Goal: Information Seeking & Learning: Check status

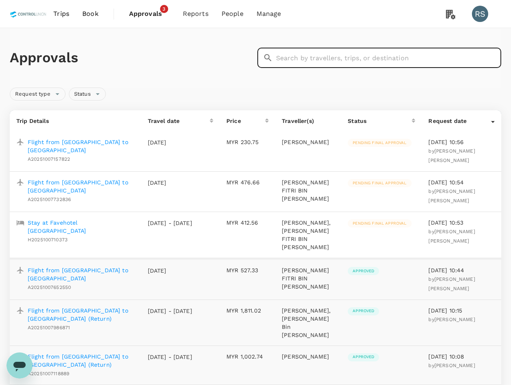
click at [315, 61] on input "text" at bounding box center [388, 58] width 225 height 20
paste input "A20250930102878"
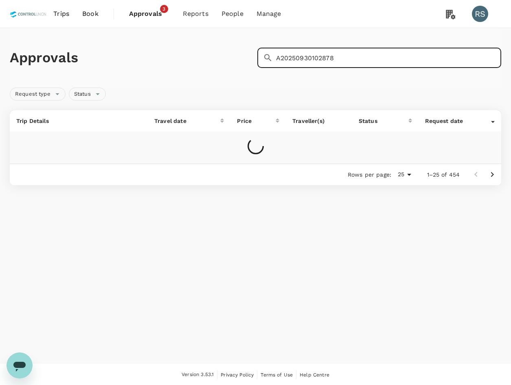
type input "A20250930102878"
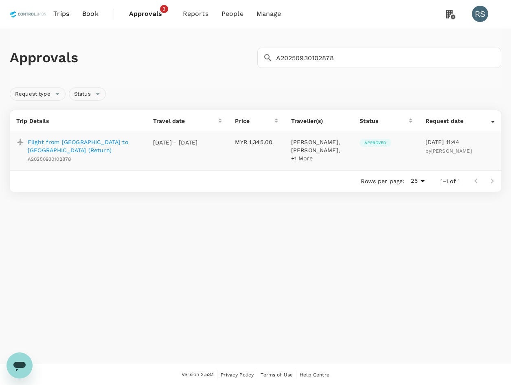
click at [378, 143] on span "Approved" at bounding box center [374, 143] width 31 height 6
click at [81, 143] on p "Flight from [GEOGRAPHIC_DATA] to [GEOGRAPHIC_DATA] (Return)" at bounding box center [84, 146] width 112 height 16
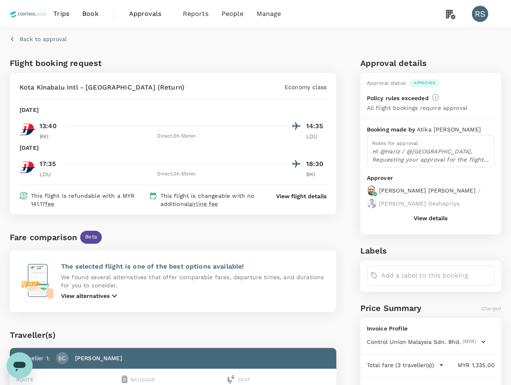
click at [440, 148] on p "Hi @Hariz / @[GEOGRAPHIC_DATA], Requesting your approval for the flight below, …" at bounding box center [430, 155] width 117 height 16
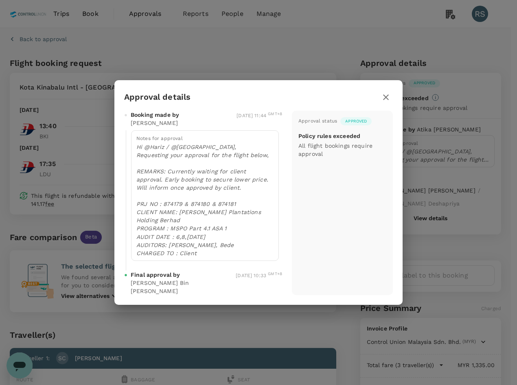
click at [227, 233] on p "Hi @Hariz / @[GEOGRAPHIC_DATA], Requesting your approval for the flight below, …" at bounding box center [204, 200] width 137 height 114
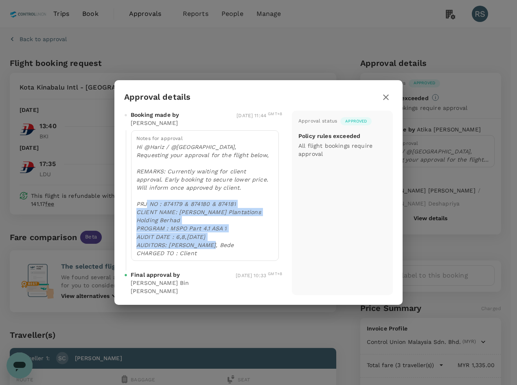
drag, startPoint x: 230, startPoint y: 245, endPoint x: 165, endPoint y: 203, distance: 77.6
click at [165, 203] on p "Hi @Hariz / @[GEOGRAPHIC_DATA], Requesting your approval for the flight below, …" at bounding box center [204, 200] width 137 height 114
copy p "874179 & 874180 & 874181 CLIENT NAME: [PERSON_NAME] Plantations Holding Berhad …"
click at [386, 94] on icon "button" at bounding box center [386, 97] width 10 height 10
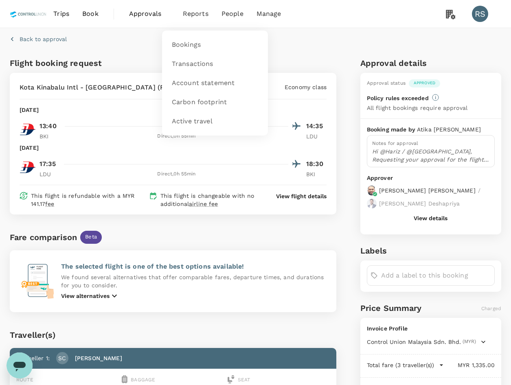
click at [192, 12] on span "Reports" at bounding box center [196, 14] width 26 height 10
click at [152, 14] on span "Approvals" at bounding box center [149, 14] width 41 height 10
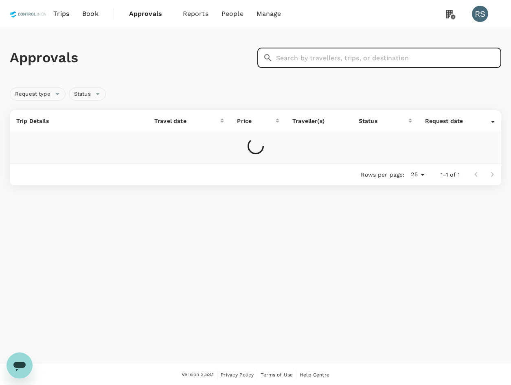
click at [342, 60] on input "text" at bounding box center [388, 58] width 225 height 20
paste input "H2025100213752"
type input "H2025100213752"
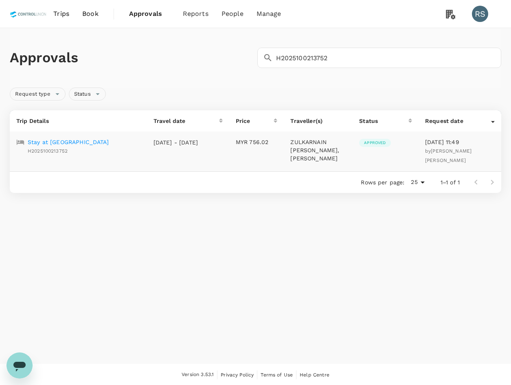
drag, startPoint x: 74, startPoint y: 143, endPoint x: 89, endPoint y: 147, distance: 15.2
click at [74, 143] on p "Stay at [GEOGRAPHIC_DATA]" at bounding box center [68, 142] width 81 height 8
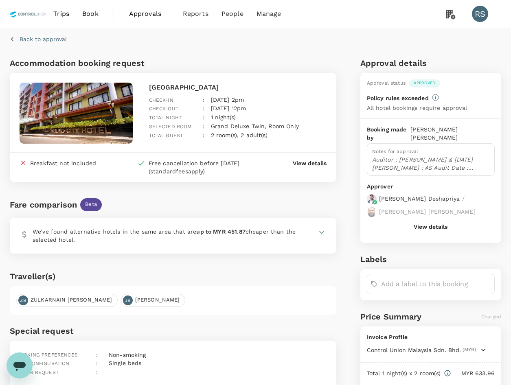
click at [420, 147] on div "Notes for approval Auditor : [PERSON_NAME] & [DATE][PERSON_NAME] : AS Audit Dat…" at bounding box center [431, 159] width 128 height 33
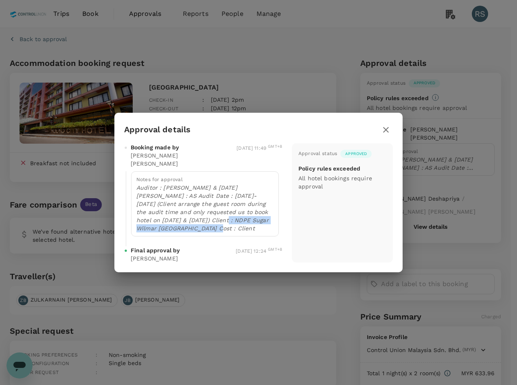
drag, startPoint x: 205, startPoint y: 218, endPoint x: 179, endPoint y: 214, distance: 26.5
click at [179, 214] on p "Auditor : [PERSON_NAME] & [DATE][PERSON_NAME] : AS Audit Date : [DATE]- [DATE] …" at bounding box center [204, 208] width 137 height 49
drag, startPoint x: 179, startPoint y: 214, endPoint x: 249, endPoint y: 218, distance: 70.1
click at [249, 218] on p "Auditor : [PERSON_NAME] & [DATE][PERSON_NAME] : AS Audit Date : [DATE]- [DATE] …" at bounding box center [204, 208] width 137 height 49
drag, startPoint x: 238, startPoint y: 213, endPoint x: 178, endPoint y: 213, distance: 60.6
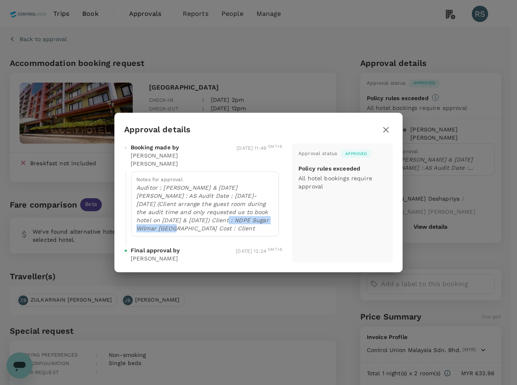
click at [178, 213] on p "Auditor : [PERSON_NAME] & [DATE][PERSON_NAME] : AS Audit Date : [DATE]- [DATE] …" at bounding box center [204, 208] width 137 height 49
drag, startPoint x: 209, startPoint y: 190, endPoint x: 131, endPoint y: 188, distance: 78.1
click at [131, 188] on div "Notes for approval Auditor : [PERSON_NAME] & [DATE][PERSON_NAME] : AS Audit Dat…" at bounding box center [205, 203] width 148 height 65
copy p "[DATE]- [DATE]"
click at [323, 227] on div "Approval status Approved Policy rules exceeded All hotel bookings require appro…" at bounding box center [342, 202] width 101 height 119
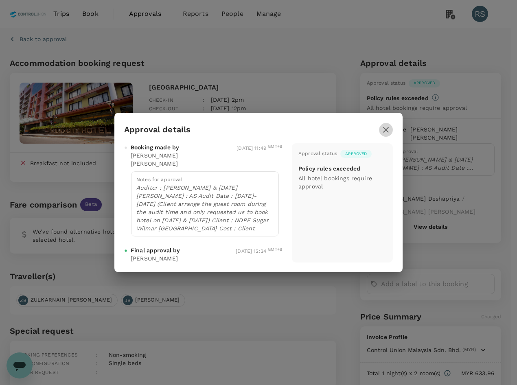
click at [382, 128] on icon "button" at bounding box center [386, 130] width 10 height 10
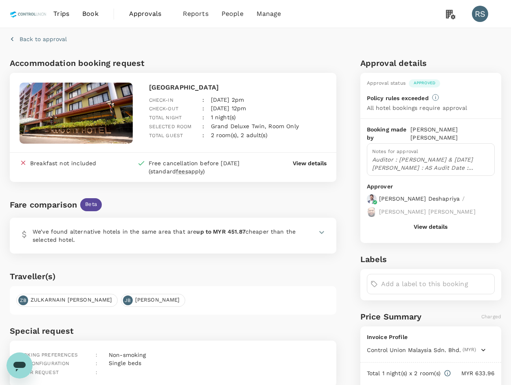
click at [134, 17] on span "Approvals" at bounding box center [149, 14] width 41 height 10
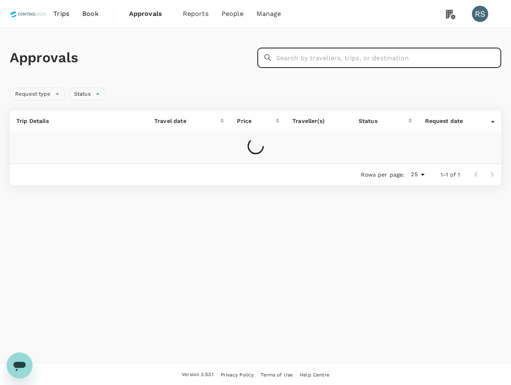
click at [343, 64] on input "text" at bounding box center [388, 58] width 225 height 20
paste input "A20251002115156"
type input "A20251002115156"
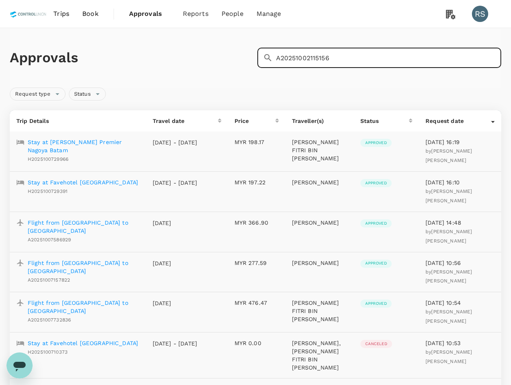
click at [353, 66] on input "A20251002115156" at bounding box center [388, 58] width 225 height 20
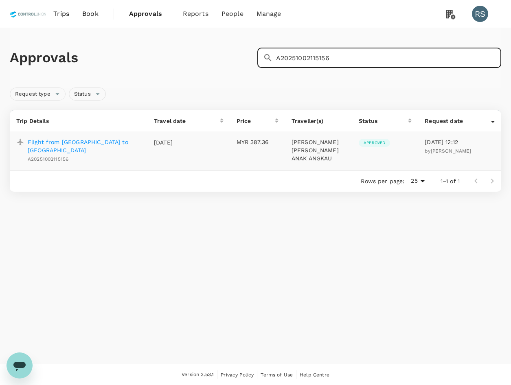
click at [109, 142] on p "Flight from [GEOGRAPHIC_DATA] to [GEOGRAPHIC_DATA]" at bounding box center [84, 146] width 113 height 16
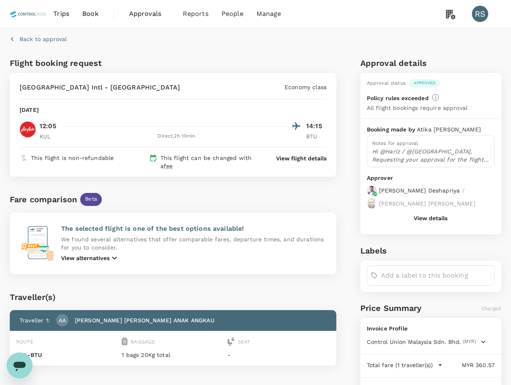
click at [435, 149] on p "Hi @Hariz / @[GEOGRAPHIC_DATA], Requesting your approval for the flight below: …" at bounding box center [430, 155] width 117 height 16
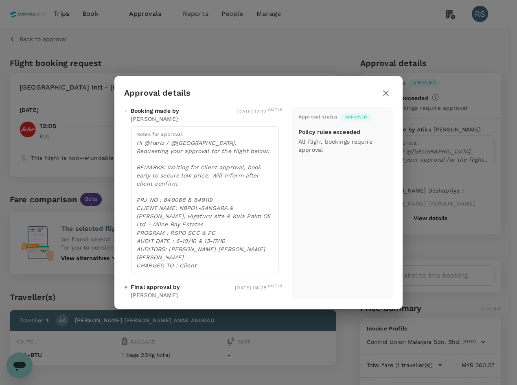
click at [260, 218] on p "Hi @Hariz / @[GEOGRAPHIC_DATA], Requesting your approval for the flight below: …" at bounding box center [204, 204] width 137 height 130
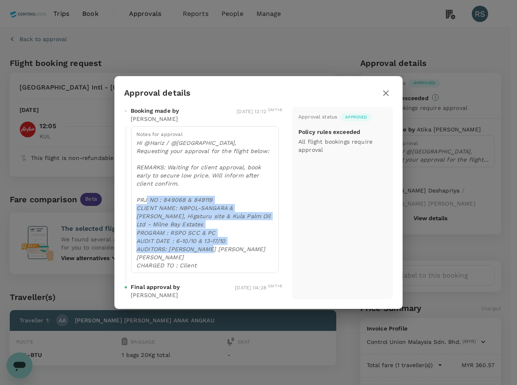
drag, startPoint x: 240, startPoint y: 249, endPoint x: 164, endPoint y: 197, distance: 92.4
click at [164, 197] on p "Hi @Hariz / @[GEOGRAPHIC_DATA], Requesting your approval for the flight below: …" at bounding box center [204, 204] width 137 height 130
copy p "849068 & 849119 CLIENT NAME: NBPOL-SANGARA & [PERSON_NAME] POM, Higaturu site &…"
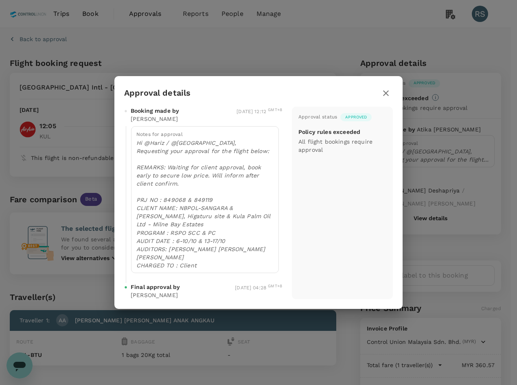
click at [368, 90] on div "Approval details" at bounding box center [258, 93] width 269 height 14
drag, startPoint x: 387, startPoint y: 96, endPoint x: 253, endPoint y: 57, distance: 139.4
click at [386, 96] on icon "button" at bounding box center [386, 93] width 10 height 10
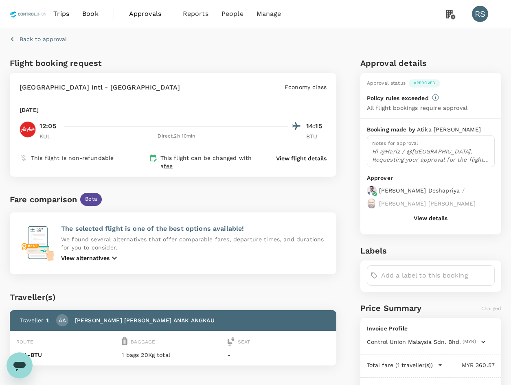
click at [131, 18] on span "Approvals" at bounding box center [149, 14] width 41 height 10
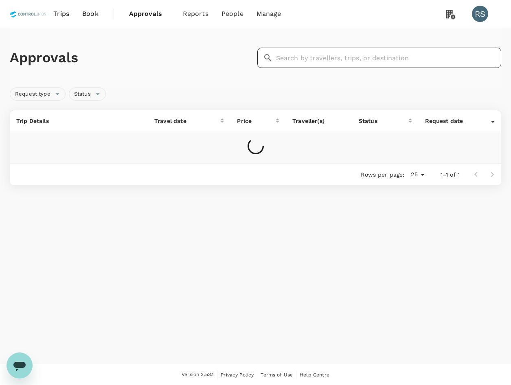
click at [299, 57] on input "text" at bounding box center [388, 58] width 225 height 20
paste input "H2025100132579"
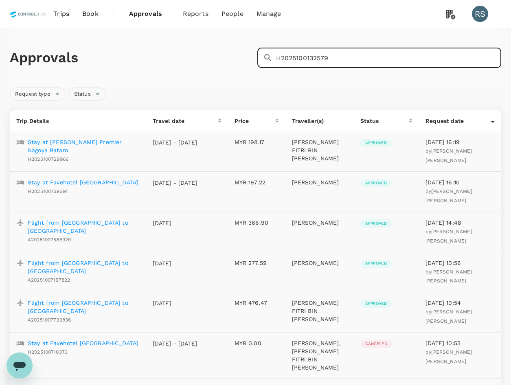
click at [397, 55] on input "H2025100132579" at bounding box center [388, 58] width 225 height 20
type input "H2025100132579"
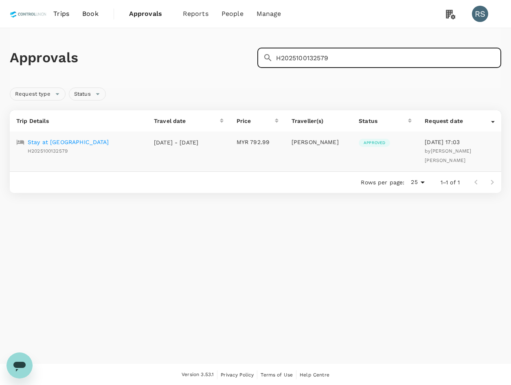
click at [94, 144] on p "Stay at [GEOGRAPHIC_DATA]" at bounding box center [68, 142] width 81 height 8
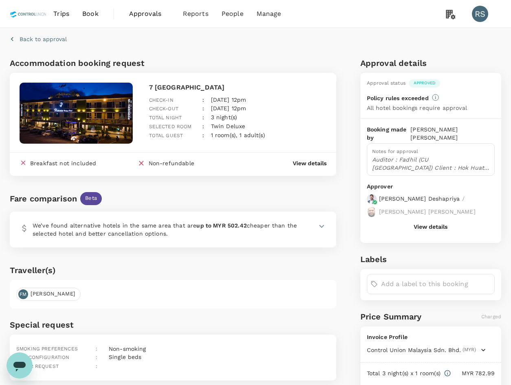
click at [460, 155] on p "Auditor : Fadhil (CU [GEOGRAPHIC_DATA]) Client : Hok Huat Oil Mill Sdn Bhd Audi…" at bounding box center [430, 163] width 117 height 16
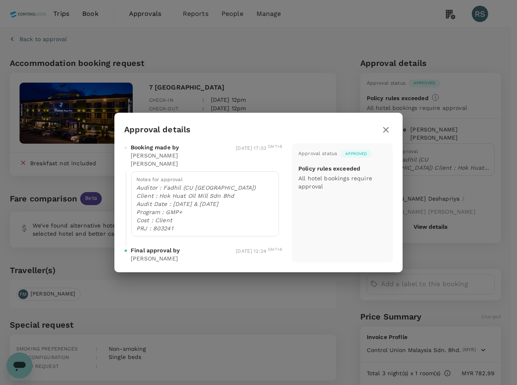
click at [188, 213] on p "Auditor : Fadhil (CU [GEOGRAPHIC_DATA]) Client : Hok Huat Oil Mill Sdn Bhd Audi…" at bounding box center [204, 208] width 137 height 49
drag, startPoint x: 174, startPoint y: 219, endPoint x: 154, endPoint y: 221, distance: 20.0
click at [154, 221] on p "Auditor : Fadhil (CU [GEOGRAPHIC_DATA]) Client : Hok Huat Oil Mill Sdn Bhd Audi…" at bounding box center [204, 208] width 137 height 49
copy p "803241"
drag, startPoint x: 205, startPoint y: 210, endPoint x: 229, endPoint y: 196, distance: 27.2
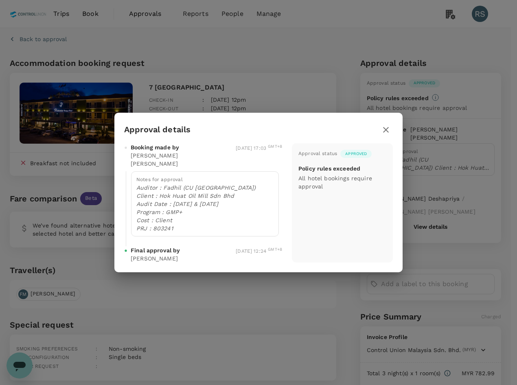
click at [205, 209] on p "Auditor : Fadhil (CU [GEOGRAPHIC_DATA]) Client : Hok Huat Oil Mill Sdn Bhd Audi…" at bounding box center [204, 208] width 137 height 49
drag, startPoint x: 232, startPoint y: 188, endPoint x: 159, endPoint y: 189, distance: 72.8
click at [159, 189] on p "Auditor : Fadhil (CU [GEOGRAPHIC_DATA]) Client : Hok Huat Oil Mill Sdn Bhd Audi…" at bounding box center [204, 208] width 137 height 49
copy p "Hok Huat Oil Mill Sdn Bhd"
drag, startPoint x: 230, startPoint y: 197, endPoint x: 173, endPoint y: 197, distance: 57.0
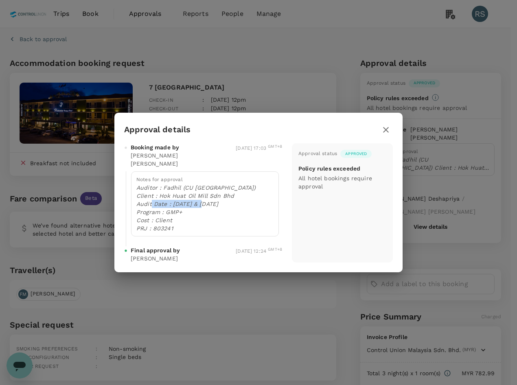
click at [173, 197] on p "Auditor : Fadhil (CU [GEOGRAPHIC_DATA]) Client : Hok Huat Oil Mill Sdn Bhd Audi…" at bounding box center [204, 208] width 137 height 49
copy p "[DATE] & [DATE]"
drag, startPoint x: 230, startPoint y: 180, endPoint x: 181, endPoint y: 179, distance: 49.2
click at [181, 184] on p "Auditor : Fadhil (CU [GEOGRAPHIC_DATA]) Client : Hok Huat Oil Mill Sdn Bhd Audi…" at bounding box center [204, 208] width 137 height 49
copy p "(CU [GEOGRAPHIC_DATA])"
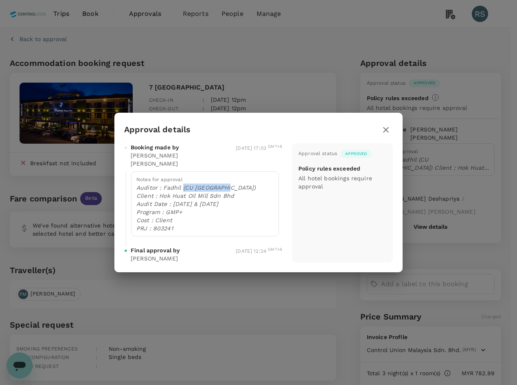
click at [389, 131] on icon "button" at bounding box center [386, 130] width 10 height 10
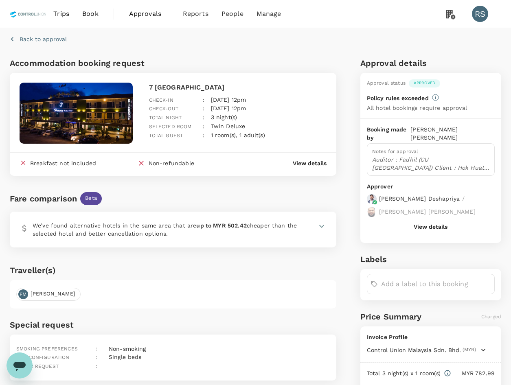
click at [240, 318] on h6 "Special request" at bounding box center [173, 324] width 326 height 13
click at [151, 19] on span "Approvals 0" at bounding box center [149, 13] width 41 height 13
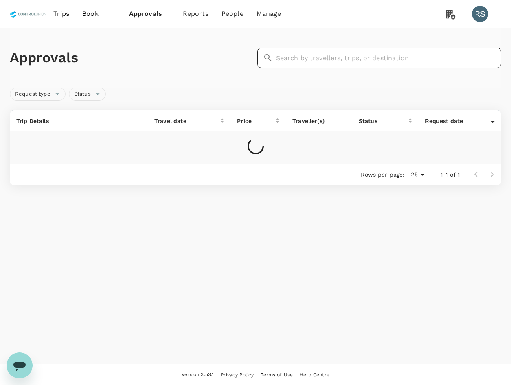
click at [375, 62] on input "text" at bounding box center [388, 58] width 225 height 20
paste input "A20251002625534"
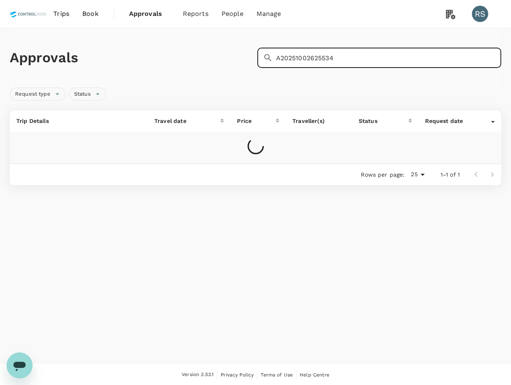
type input "A20251002625534"
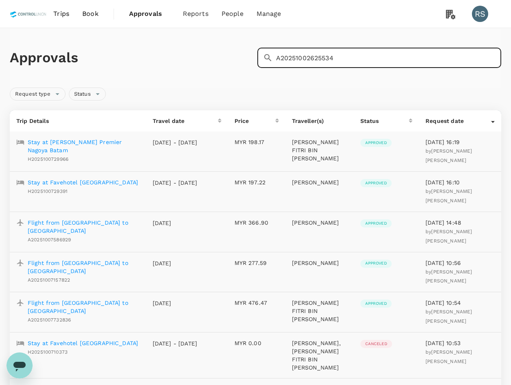
click at [359, 61] on input "A20251002625534" at bounding box center [388, 58] width 225 height 20
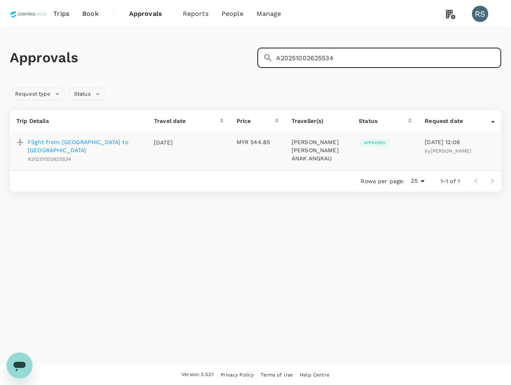
click at [106, 141] on p "Flight from [GEOGRAPHIC_DATA] to [GEOGRAPHIC_DATA]" at bounding box center [84, 146] width 113 height 16
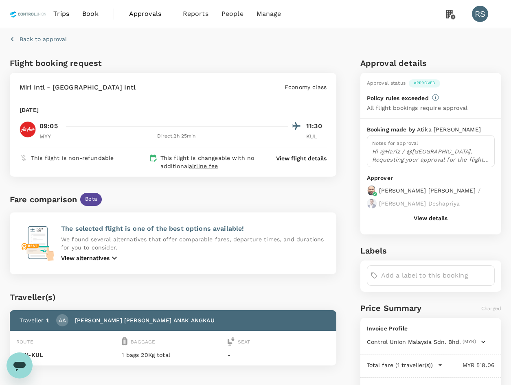
click at [435, 156] on p "Hi @Hariz / @[GEOGRAPHIC_DATA], Requesting your approval for the flight below: …" at bounding box center [430, 155] width 117 height 16
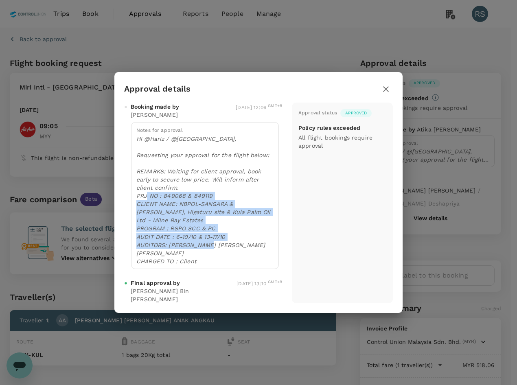
drag, startPoint x: 234, startPoint y: 249, endPoint x: 165, endPoint y: 203, distance: 83.2
click at [165, 203] on p "Hi @Hariz / @[GEOGRAPHIC_DATA], Requesting your approval for the flight below: …" at bounding box center [204, 200] width 137 height 130
copy p "849068 & 849119 CLIENT NAME: NBPOL-SANGARA & [PERSON_NAME] POM, Higaturu site &…"
click at [384, 93] on icon "button" at bounding box center [386, 89] width 10 height 10
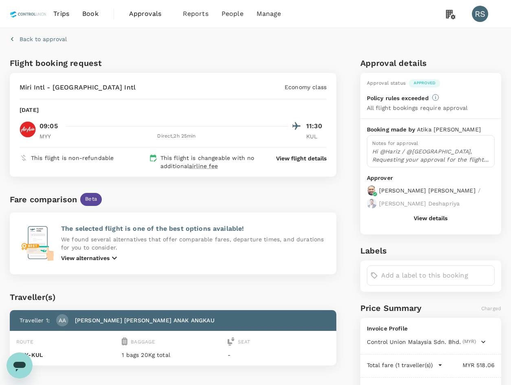
click at [158, 20] on span "Approvals 0" at bounding box center [149, 13] width 41 height 13
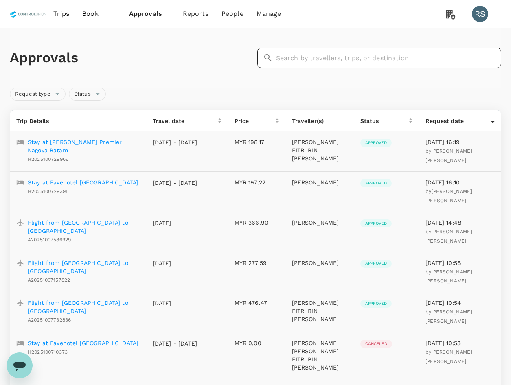
click at [315, 55] on input "text" at bounding box center [388, 58] width 225 height 20
paste input "H2025100211182"
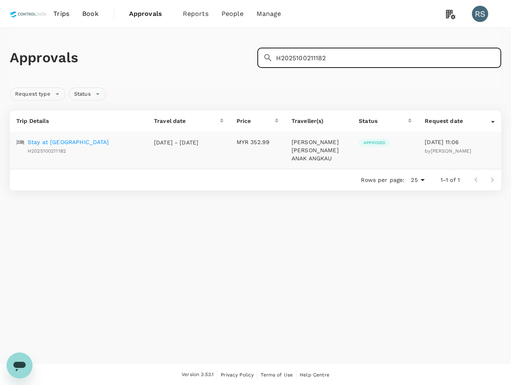
click at [368, 58] on input "H2025100211182" at bounding box center [388, 58] width 225 height 20
drag, startPoint x: 371, startPoint y: 57, endPoint x: 114, endPoint y: 62, distance: 257.2
click at [114, 62] on div "Approvals ​ H2025100211182 ​" at bounding box center [254, 56] width 494 height 24
paste input "24747"
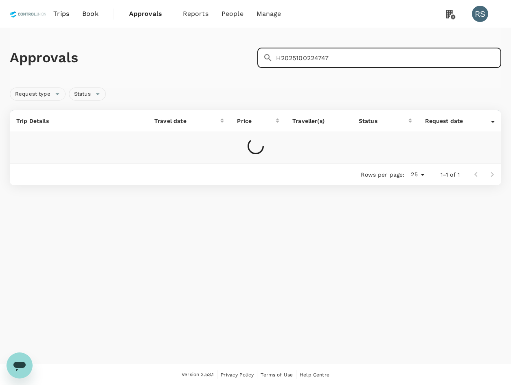
type input "H2025100224747"
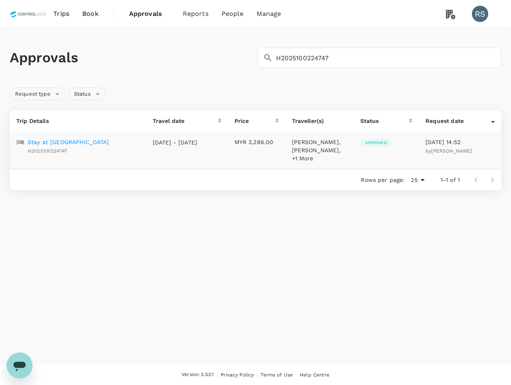
click at [78, 144] on p "Stay at [GEOGRAPHIC_DATA]" at bounding box center [68, 142] width 81 height 8
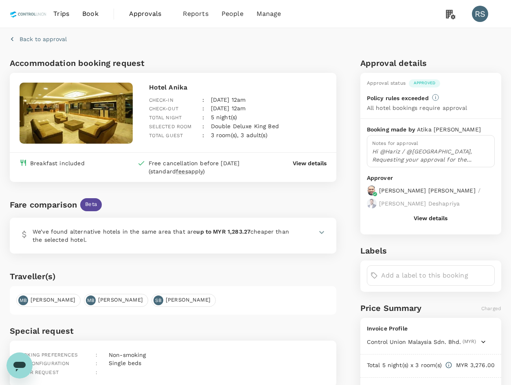
click at [454, 151] on p "Hi @Hariz / @[GEOGRAPHIC_DATA], Requesting your approval for the accommodation …" at bounding box center [430, 155] width 117 height 16
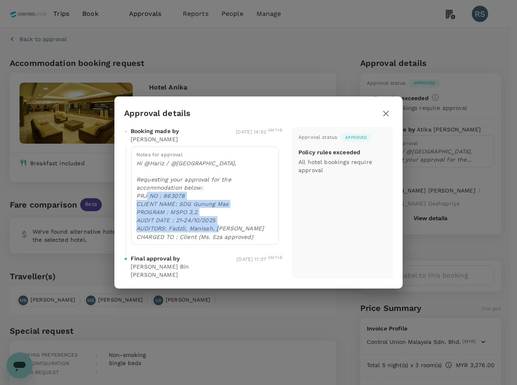
drag, startPoint x: 240, startPoint y: 230, endPoint x: 164, endPoint y: 196, distance: 84.2
click at [164, 196] on p "Hi @Hariz / @[GEOGRAPHIC_DATA], Requesting your approval for the accommodation …" at bounding box center [204, 199] width 137 height 81
copy p "863078 CLIENT NAME: SDG Gunung Mas PROGRAM : MSPO 3.2 AUDIT DATE : 21-24/10/202…"
click at [387, 114] on icon "button" at bounding box center [386, 114] width 10 height 10
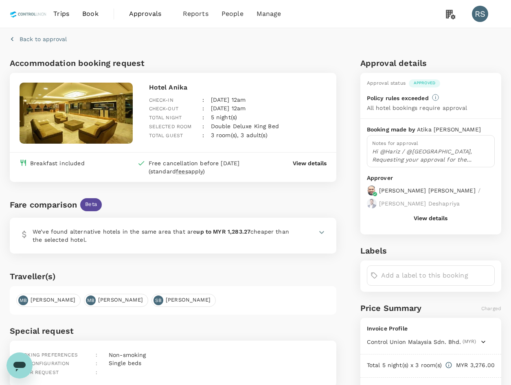
drag, startPoint x: 151, startPoint y: 14, endPoint x: 163, endPoint y: 16, distance: 12.8
click at [151, 14] on span "Approvals" at bounding box center [149, 14] width 41 height 10
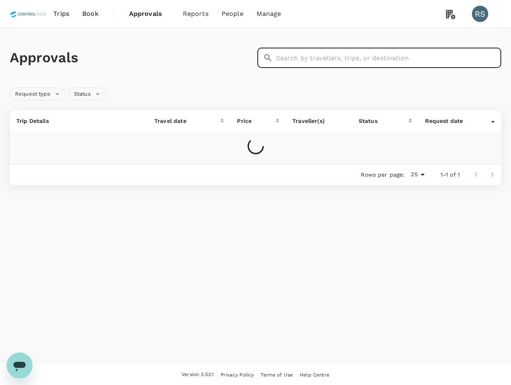
click at [412, 64] on input "text" at bounding box center [388, 58] width 225 height 20
paste input "A20251001562034"
type input "A20251001562034"
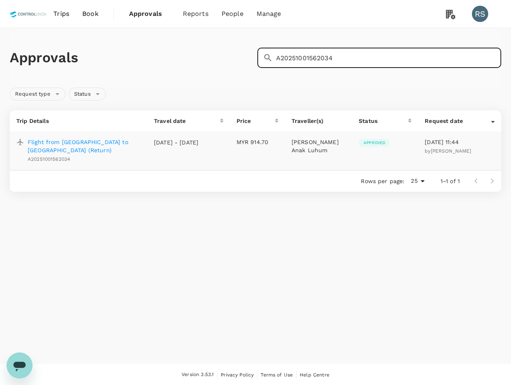
click at [79, 140] on p "Flight from [GEOGRAPHIC_DATA] to [GEOGRAPHIC_DATA] (Return)" at bounding box center [84, 146] width 113 height 16
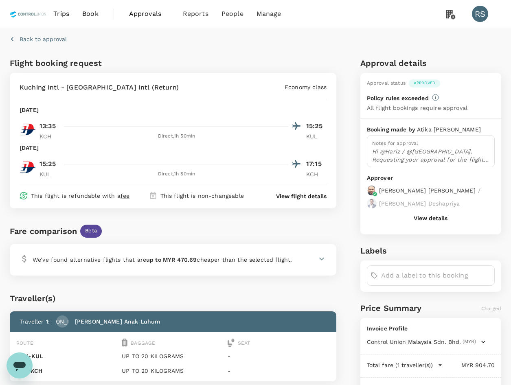
click at [422, 153] on p "Hi @Hariz / @[GEOGRAPHIC_DATA], Requesting your approval for the flight below: …" at bounding box center [430, 155] width 117 height 16
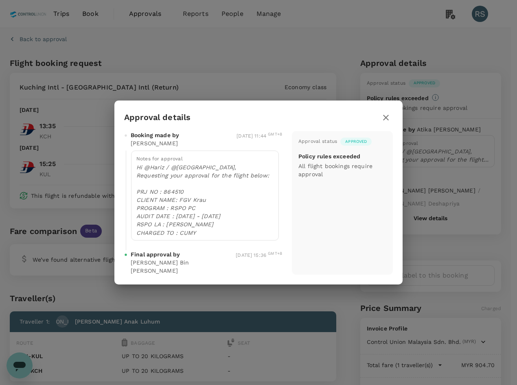
click at [387, 117] on icon "button" at bounding box center [386, 118] width 10 height 10
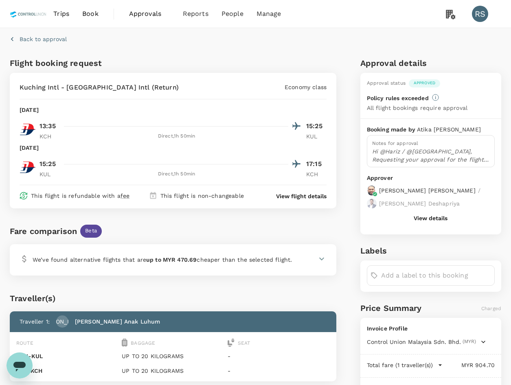
click at [264, 284] on div "Traveller(s) Traveller 1 : [PERSON_NAME] Anak Luhum Route Baggage Seat KCH - KU…" at bounding box center [172, 334] width 330 height 119
drag, startPoint x: 150, startPoint y: 17, endPoint x: 166, endPoint y: 27, distance: 19.2
click at [150, 17] on span "Approvals" at bounding box center [149, 14] width 41 height 10
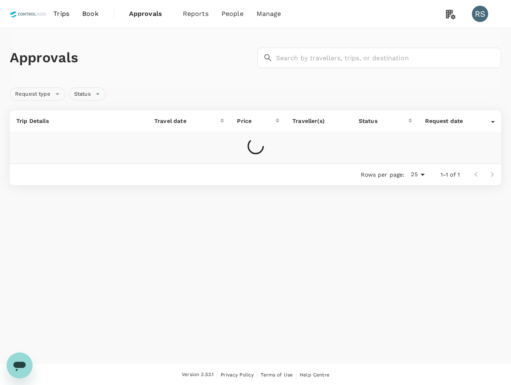
click at [371, 69] on div "Approvals ​ ​" at bounding box center [255, 57] width 491 height 59
click at [374, 59] on input "text" at bounding box center [388, 58] width 225 height 20
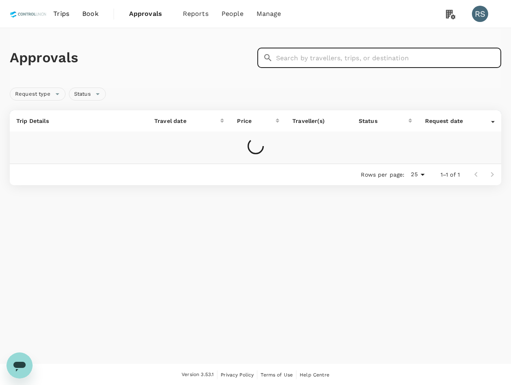
paste input "H2025100353826"
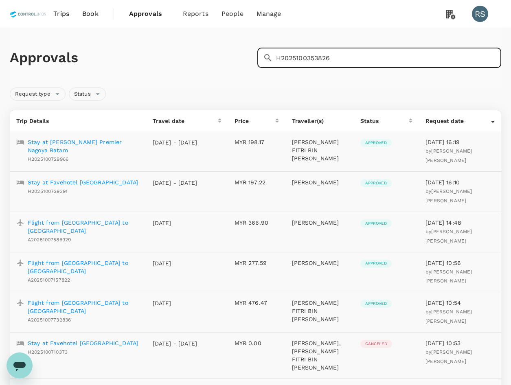
type input "H2025100353826"
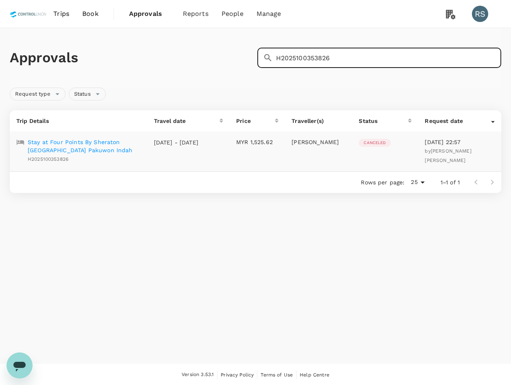
click at [62, 146] on p "Stay at Four Points By Sheraton [GEOGRAPHIC_DATA] Pakuwon Indah" at bounding box center [84, 146] width 113 height 16
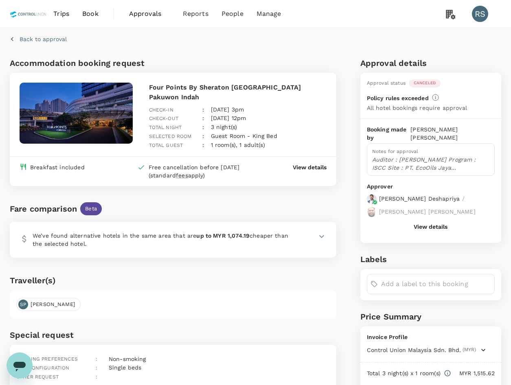
click at [429, 87] on div "Canceled" at bounding box center [425, 83] width 32 height 8
click at [430, 84] on span "Canceled" at bounding box center [425, 83] width 32 height 6
click at [435, 159] on p "Auditor : [PERSON_NAME] Program : ISCC Site : PT. EcoOils Jaya [GEOGRAPHIC_DATA…" at bounding box center [430, 163] width 117 height 16
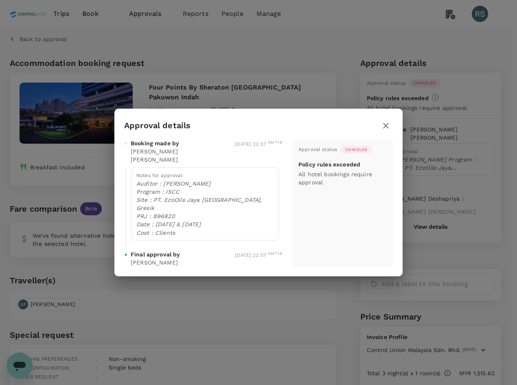
click at [354, 151] on span "Canceled" at bounding box center [356, 150] width 32 height 6
click at [385, 129] on icon "button" at bounding box center [386, 126] width 6 height 6
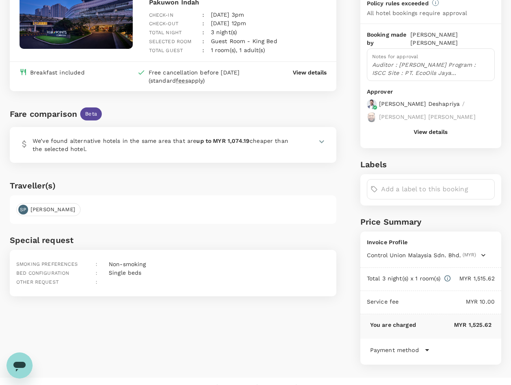
scroll to position [101, 0]
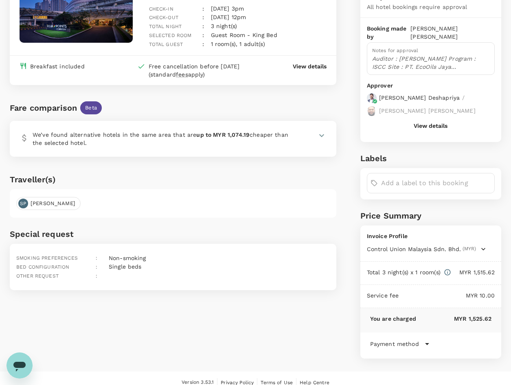
click at [414, 343] on div "Payment method Direct payment (Deposit) Group Certification Booking date [DATE]…" at bounding box center [430, 345] width 141 height 26
click at [437, 122] on button "View details" at bounding box center [430, 125] width 34 height 7
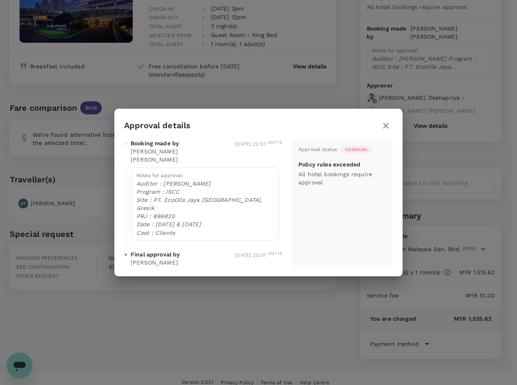
click at [382, 130] on icon "button" at bounding box center [386, 126] width 10 height 10
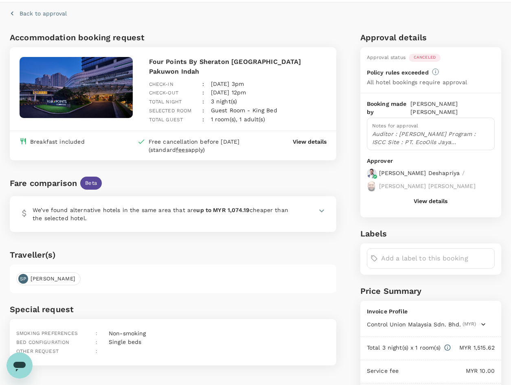
scroll to position [20, 0]
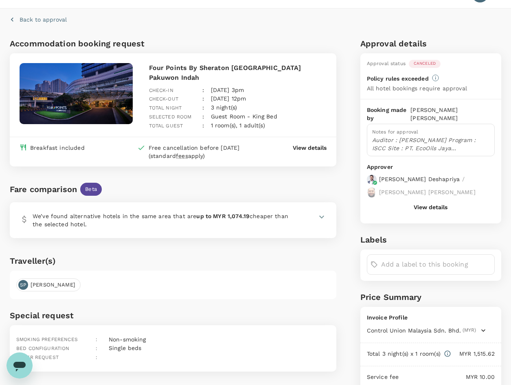
click at [208, 120] on div "1 room(s), 1 adult(s)" at bounding box center [234, 122] width 61 height 15
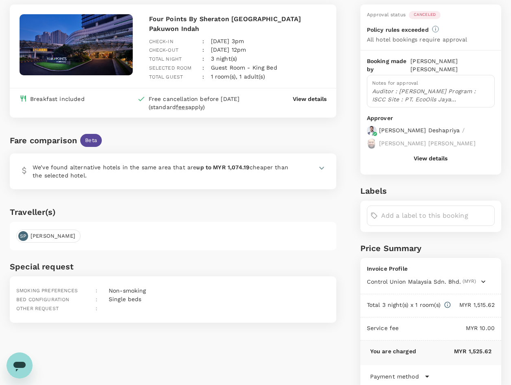
scroll to position [101, 0]
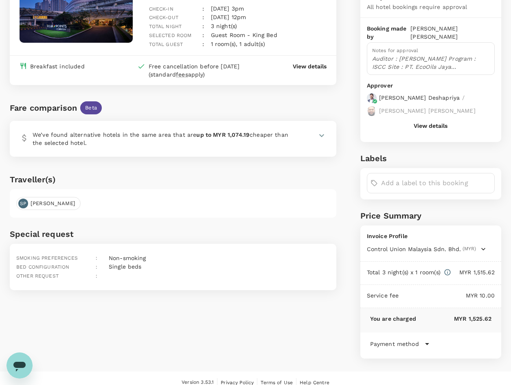
click at [481, 245] on icon "button" at bounding box center [483, 249] width 8 height 8
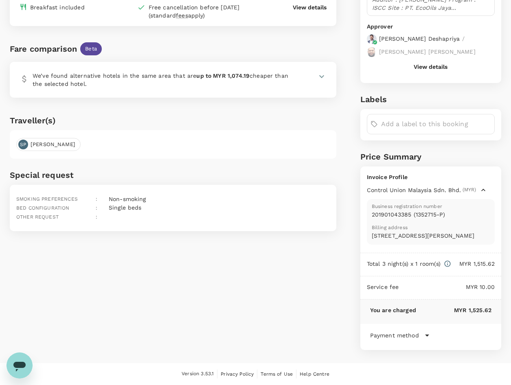
click at [271, 234] on div "Accommodation booking request Four Points By Sheraton [GEOGRAPHIC_DATA] Check-i…" at bounding box center [172, 121] width 330 height 457
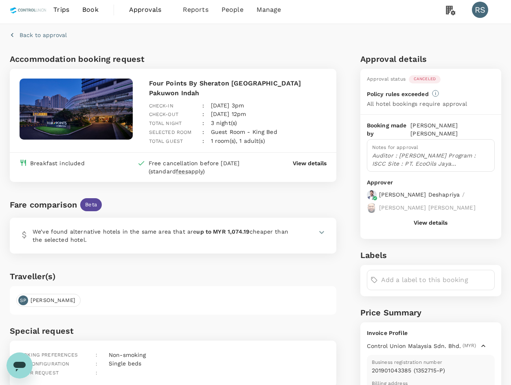
scroll to position [0, 0]
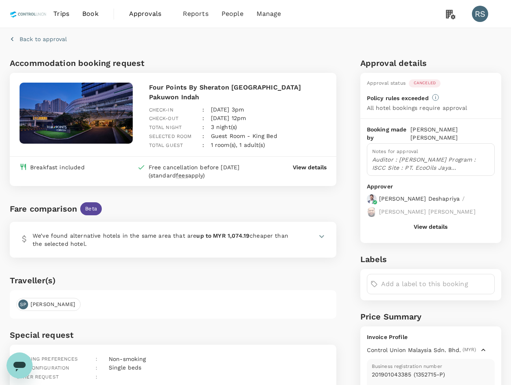
click at [312, 166] on p "View details" at bounding box center [310, 167] width 34 height 8
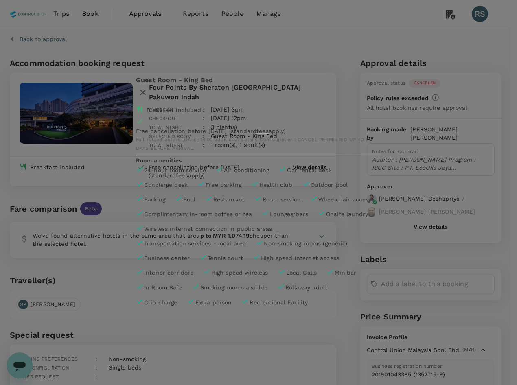
click at [148, 87] on icon "button" at bounding box center [143, 92] width 10 height 10
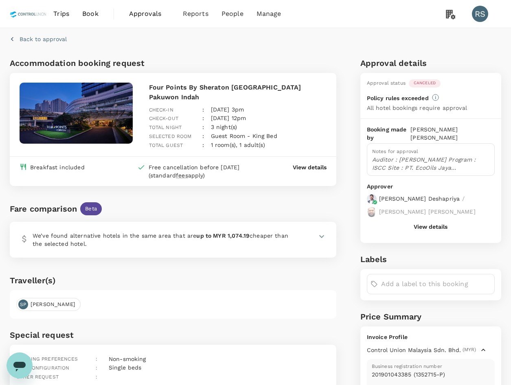
click at [433, 101] on div "Policy rules exceeded All hotel bookings require approval" at bounding box center [431, 103] width 128 height 18
drag, startPoint x: 433, startPoint y: 101, endPoint x: 437, endPoint y: 96, distance: 6.4
click at [437, 96] on icon at bounding box center [435, 97] width 7 height 7
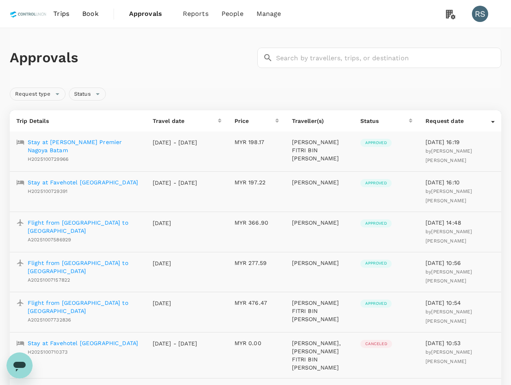
click at [129, 41] on div "Approvals ​ ​" at bounding box center [255, 57] width 491 height 59
